Goal: Information Seeking & Learning: Learn about a topic

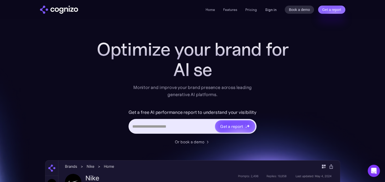
click at [268, 10] on link "Sign in" at bounding box center [270, 10] width 11 height 6
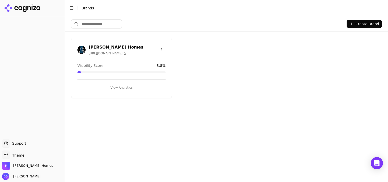
click at [122, 87] on button "View Analytics" at bounding box center [122, 88] width 88 height 8
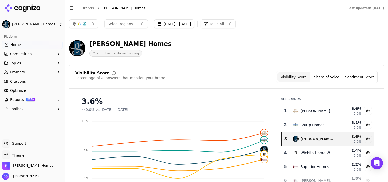
click at [326, 76] on button "Share of Voice" at bounding box center [327, 76] width 33 height 9
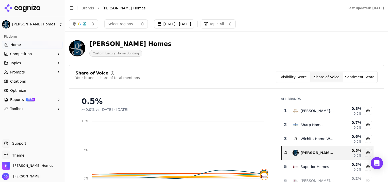
click at [359, 77] on button "Sentiment Score" at bounding box center [360, 76] width 33 height 9
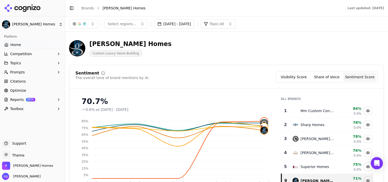
click at [329, 76] on button "Share of Voice" at bounding box center [327, 76] width 33 height 9
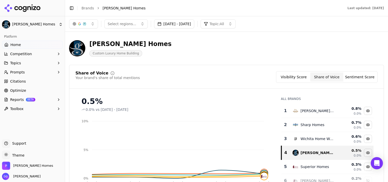
click at [32, 56] on button "Competition" at bounding box center [32, 54] width 61 height 8
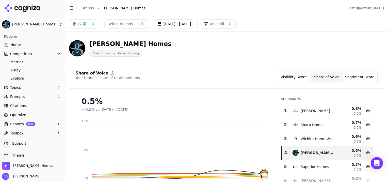
click at [24, 53] on span "Competition" at bounding box center [21, 53] width 22 height 5
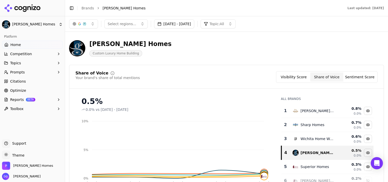
click at [24, 53] on span "Competition" at bounding box center [21, 53] width 22 height 5
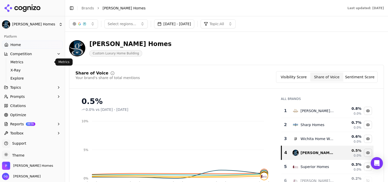
click at [22, 62] on span "Metrics" at bounding box center [32, 61] width 44 height 5
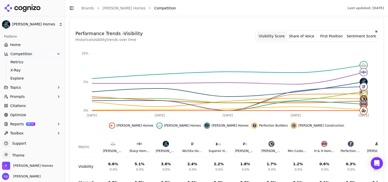
scroll to position [202, 0]
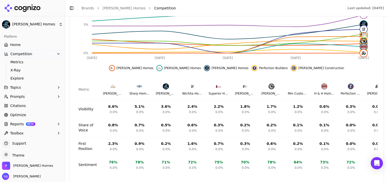
click at [189, 83] on img at bounding box center [192, 86] width 6 height 6
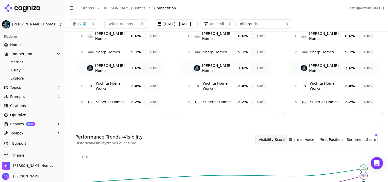
scroll to position [0, 0]
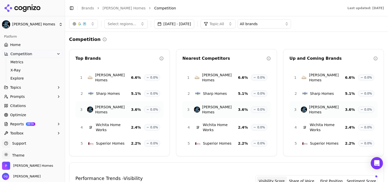
click at [15, 46] on span "Home" at bounding box center [15, 44] width 10 height 5
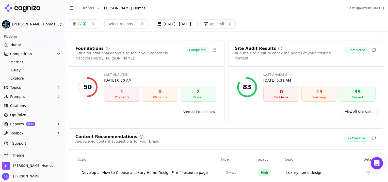
scroll to position [681, 0]
click at [14, 53] on span "Competition" at bounding box center [21, 53] width 22 height 5
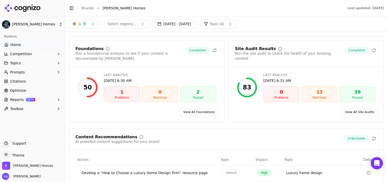
click at [14, 53] on span "Competition" at bounding box center [21, 53] width 22 height 5
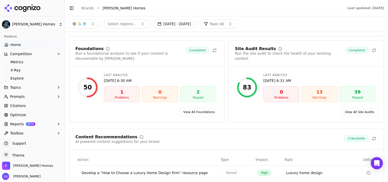
click at [38, 53] on button "Competition" at bounding box center [32, 54] width 61 height 8
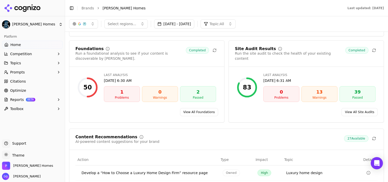
click at [57, 54] on icon "button" at bounding box center [59, 54] width 4 height 4
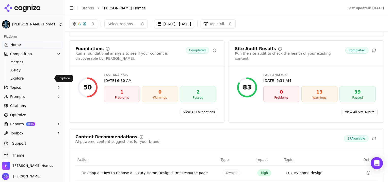
click at [15, 78] on span "Explore" at bounding box center [32, 78] width 44 height 5
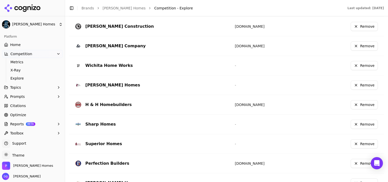
scroll to position [167, 0]
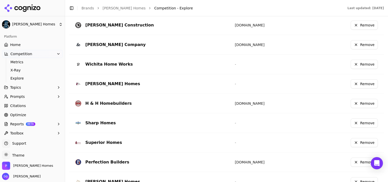
click at [353, 65] on button "Remove" at bounding box center [364, 64] width 27 height 9
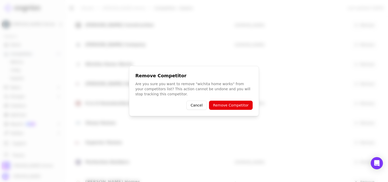
click at [230, 106] on button "Remove Competitor" at bounding box center [231, 105] width 44 height 9
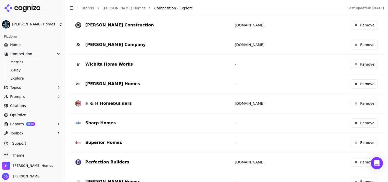
scroll to position [164, 0]
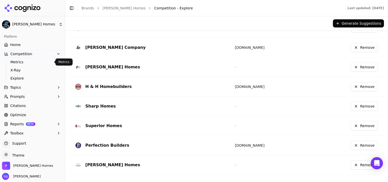
click at [18, 64] on span "Metrics" at bounding box center [32, 61] width 44 height 5
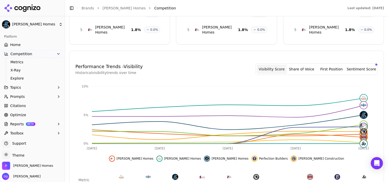
scroll to position [112, 0]
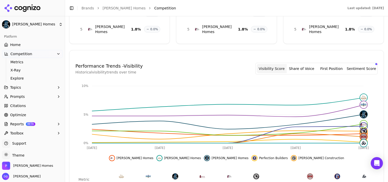
click at [309, 64] on button "Share of Voice" at bounding box center [302, 68] width 30 height 9
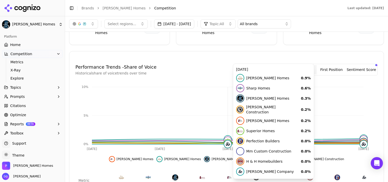
scroll to position [110, 0]
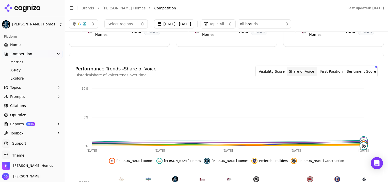
click at [330, 67] on button "First Position" at bounding box center [332, 71] width 30 height 9
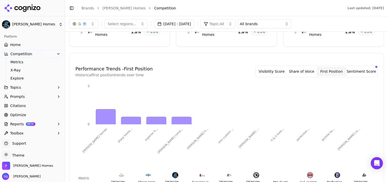
click at [356, 67] on button "Sentiment Score" at bounding box center [362, 71] width 30 height 9
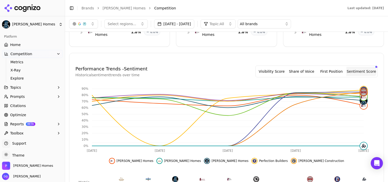
click at [332, 67] on button "First Position" at bounding box center [332, 71] width 30 height 9
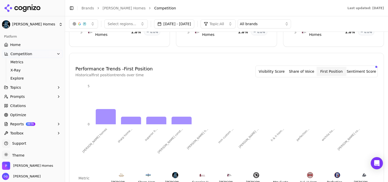
click at [305, 67] on button "Share of Voice" at bounding box center [302, 71] width 30 height 9
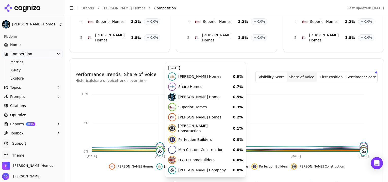
scroll to position [148, 0]
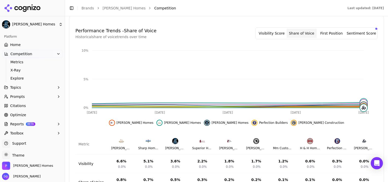
click at [330, 29] on button "First Position" at bounding box center [332, 33] width 30 height 9
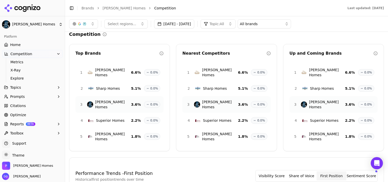
scroll to position [0, 0]
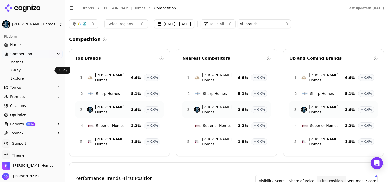
click at [14, 71] on span "X-Ray" at bounding box center [32, 70] width 44 height 5
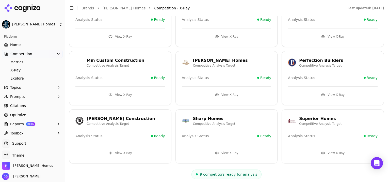
scroll to position [41, 0]
click at [308, 116] on div "Superior Homes" at bounding box center [320, 119] width 42 height 6
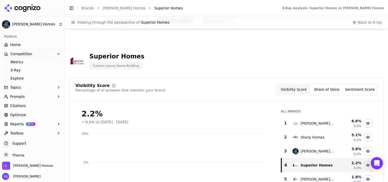
scroll to position [27, 0]
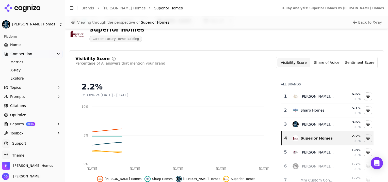
click at [330, 64] on button "Share of Voice" at bounding box center [327, 62] width 33 height 9
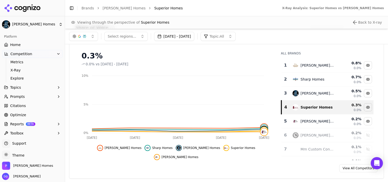
scroll to position [58, 0]
click at [18, 54] on span "Competition" at bounding box center [21, 53] width 22 height 5
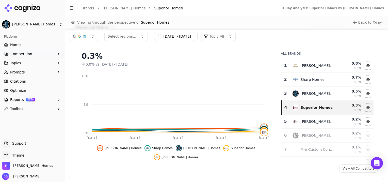
click at [18, 54] on span "Competition" at bounding box center [21, 53] width 22 height 5
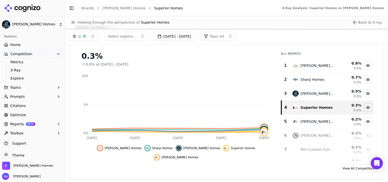
click at [17, 62] on span "Metrics" at bounding box center [32, 61] width 44 height 5
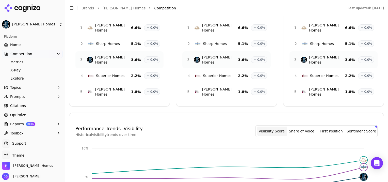
scroll to position [54, 0]
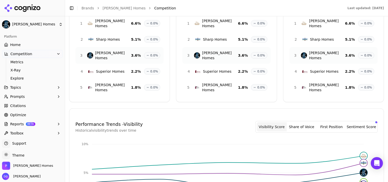
click at [334, 122] on button "First Position" at bounding box center [332, 126] width 30 height 9
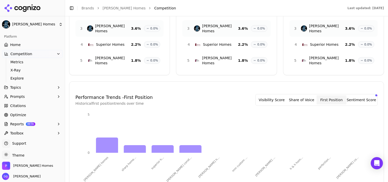
scroll to position [93, 0]
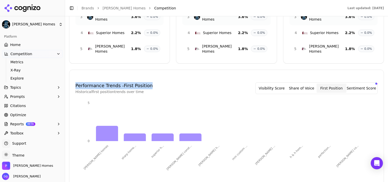
drag, startPoint x: 148, startPoint y: 74, endPoint x: 74, endPoint y: 74, distance: 73.5
click at [74, 76] on div "Performance Trends - First Position Historical first position trends over time …" at bounding box center [226, 180] width 315 height 209
copy h4 "Performance Trends - First Position"
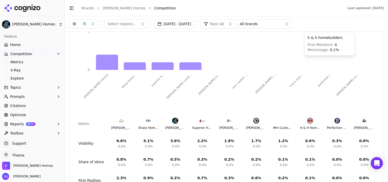
scroll to position [164, 0]
click at [270, 73] on tspan "paul gray ..." at bounding box center [265, 83] width 21 height 21
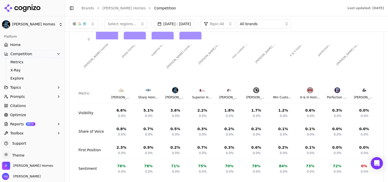
scroll to position [193, 0]
